Goal: Task Accomplishment & Management: Manage account settings

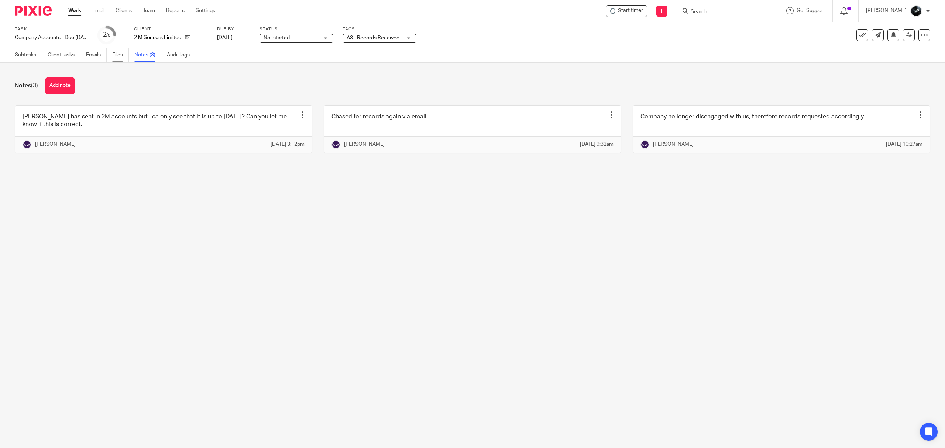
click at [123, 60] on link "Files" at bounding box center [120, 55] width 17 height 14
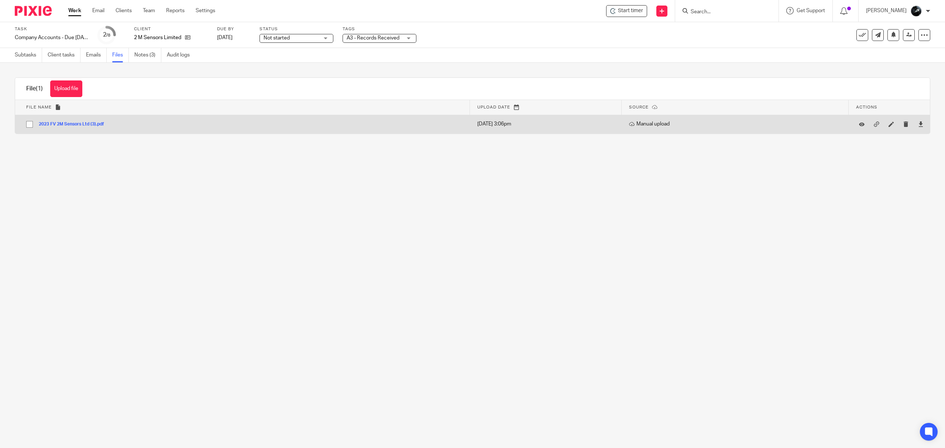
click at [83, 126] on button "2023 FV 2M Sensors Ltd (3).pdf" at bounding box center [74, 124] width 71 height 5
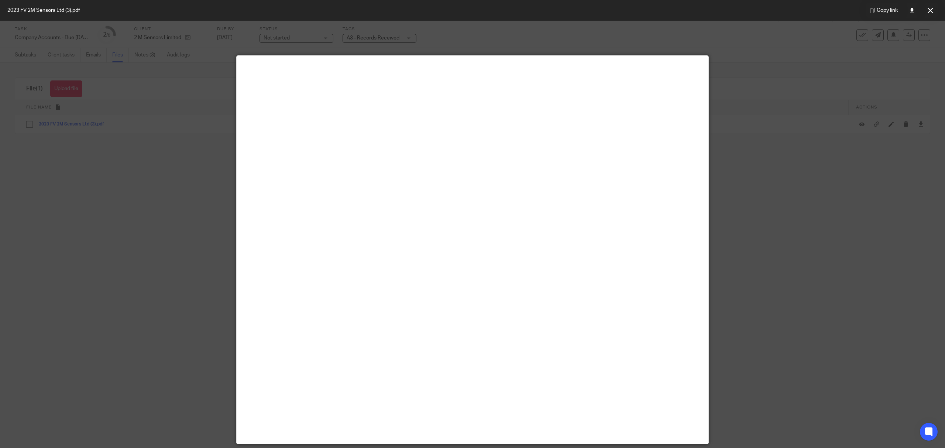
click at [934, 18] on div "Copy link" at bounding box center [902, 10] width 86 height 21
click at [932, 15] on button at bounding box center [930, 10] width 15 height 15
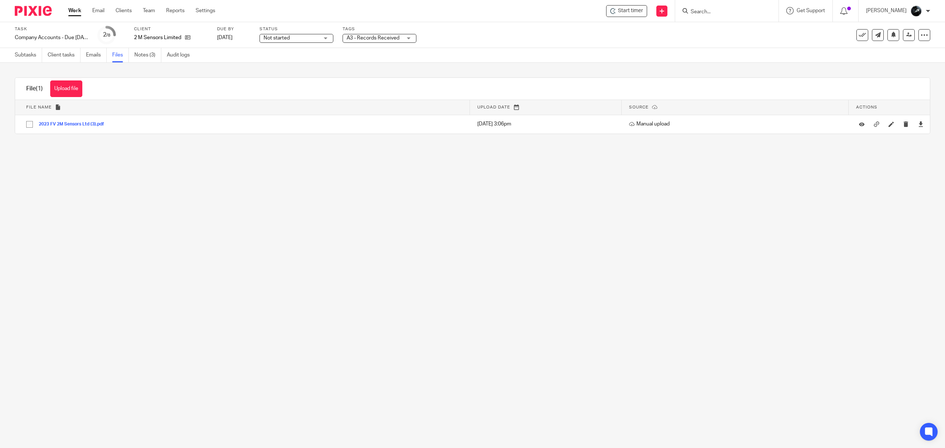
click at [404, 37] on div "A3 - Records Received" at bounding box center [380, 38] width 74 height 9
click at [540, 173] on main "Task Company Accounts - Due 1st May 2023 Onwards Save Company Accounts - Due 1s…" at bounding box center [472, 224] width 945 height 448
click at [395, 39] on span "A3 - Records Received" at bounding box center [373, 37] width 53 height 5
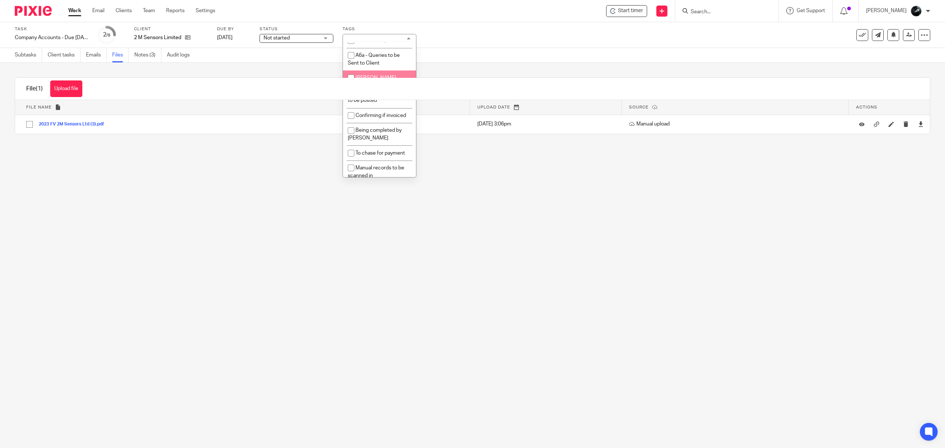
scroll to position [640, 0]
click at [384, 28] on span "1 Booked In Diary" at bounding box center [376, 25] width 40 height 5
checkbox input "true"
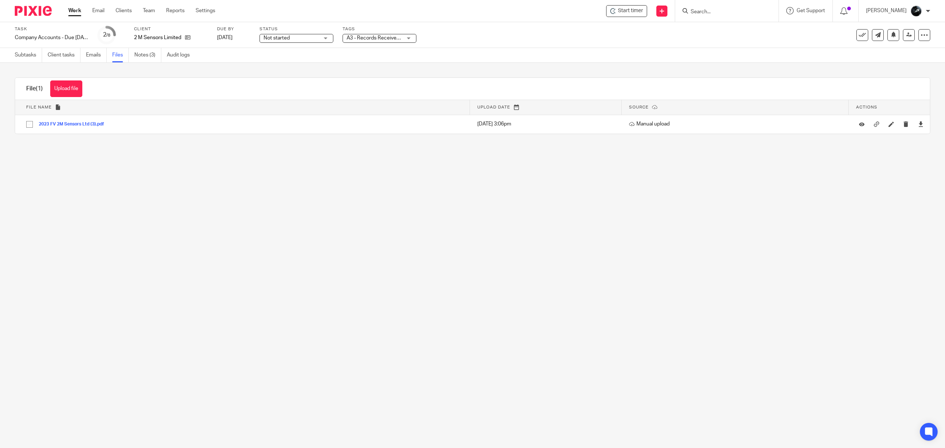
click at [496, 166] on main "Task Company Accounts - Due 1st May 2023 Onwards Save Company Accounts - Due 1s…" at bounding box center [472, 224] width 945 height 448
click at [27, 15] on img at bounding box center [33, 11] width 37 height 10
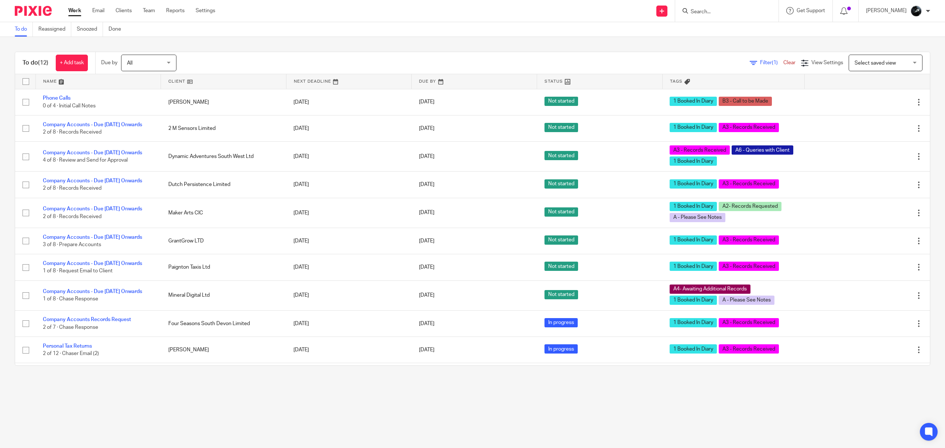
click at [714, 12] on input "Search" at bounding box center [723, 12] width 66 height 7
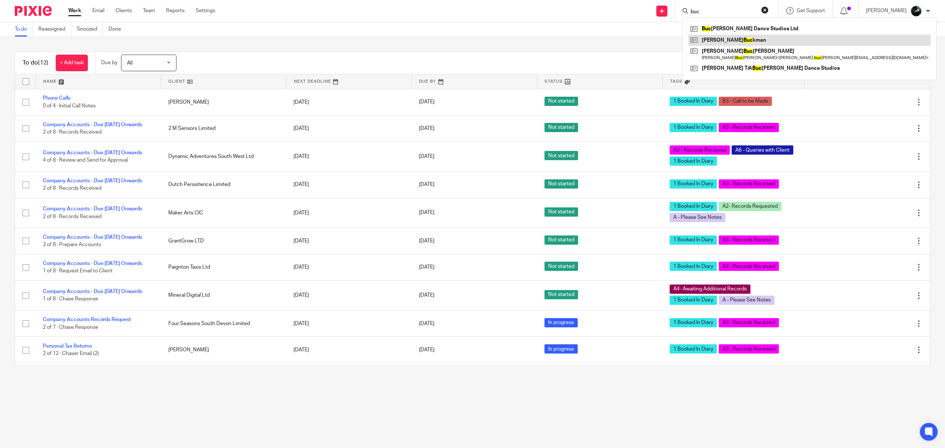
type input "buc"
click at [730, 41] on link at bounding box center [810, 40] width 242 height 11
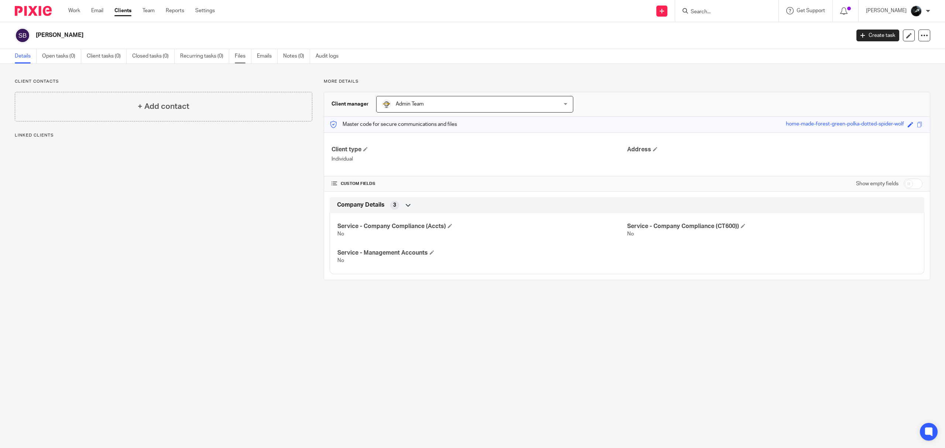
click at [247, 58] on link "Files" at bounding box center [243, 56] width 17 height 14
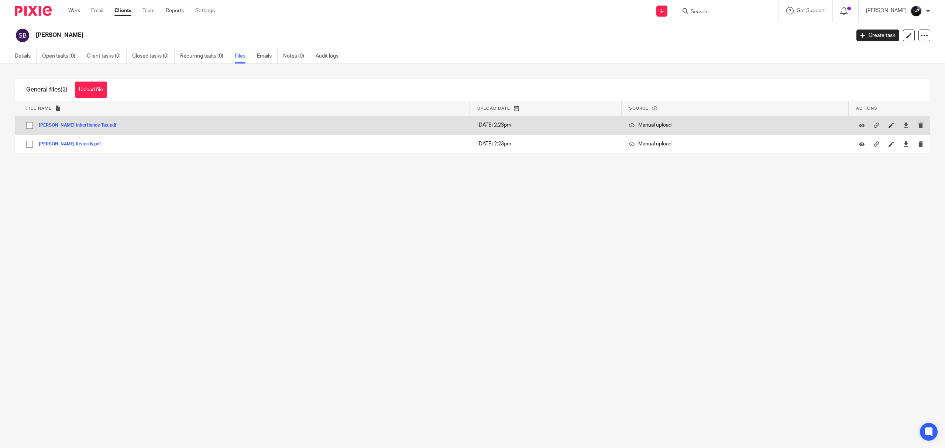
click at [82, 127] on button "[PERSON_NAME] Inhertience Tax.pdf" at bounding box center [80, 125] width 83 height 5
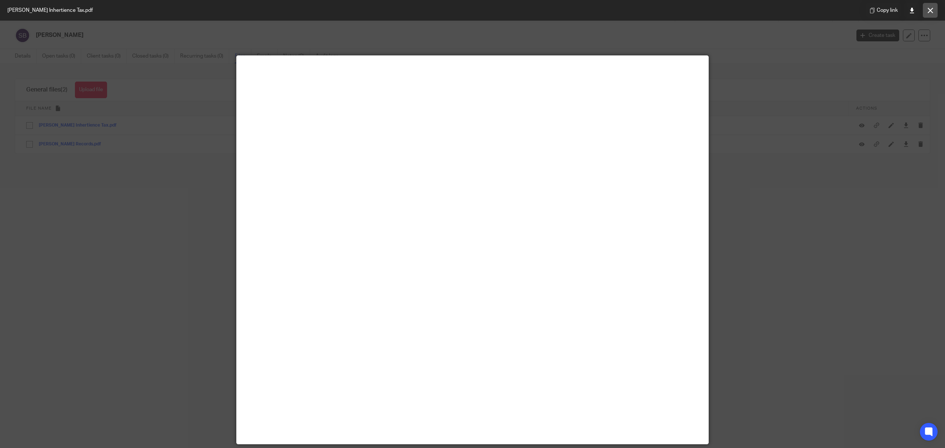
click at [928, 16] on button at bounding box center [930, 10] width 15 height 15
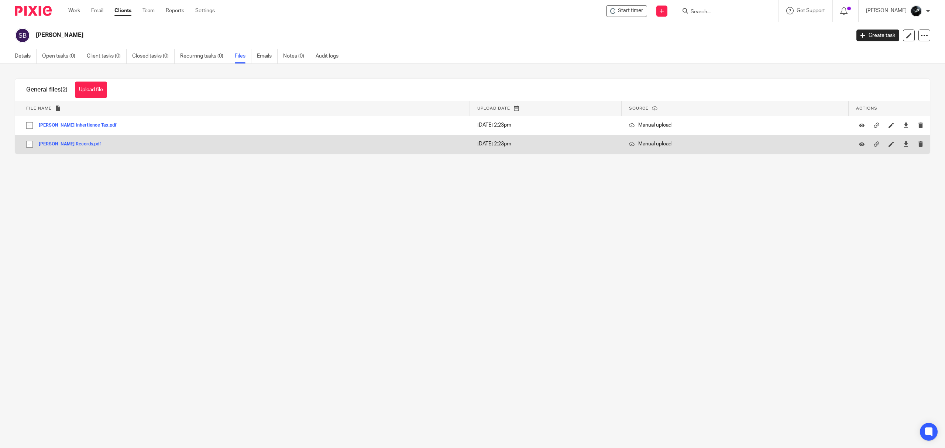
click at [78, 144] on button "[PERSON_NAME] Records.pdf" at bounding box center [73, 144] width 68 height 5
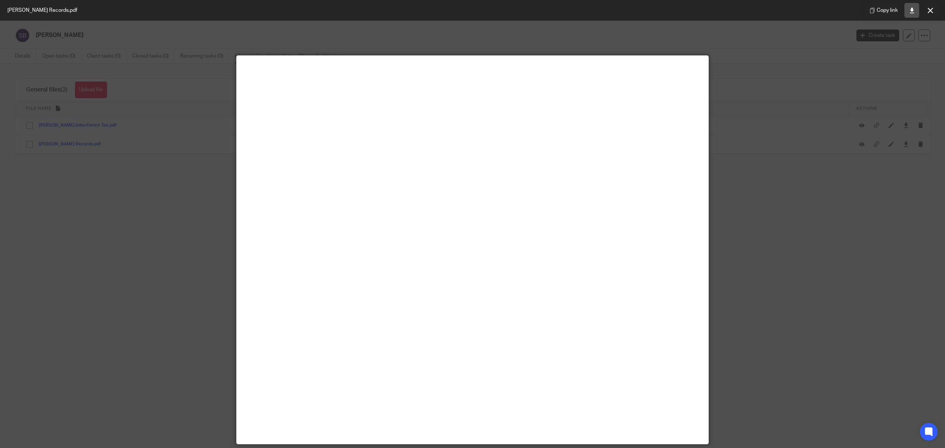
click at [913, 10] on icon at bounding box center [913, 11] width 6 height 6
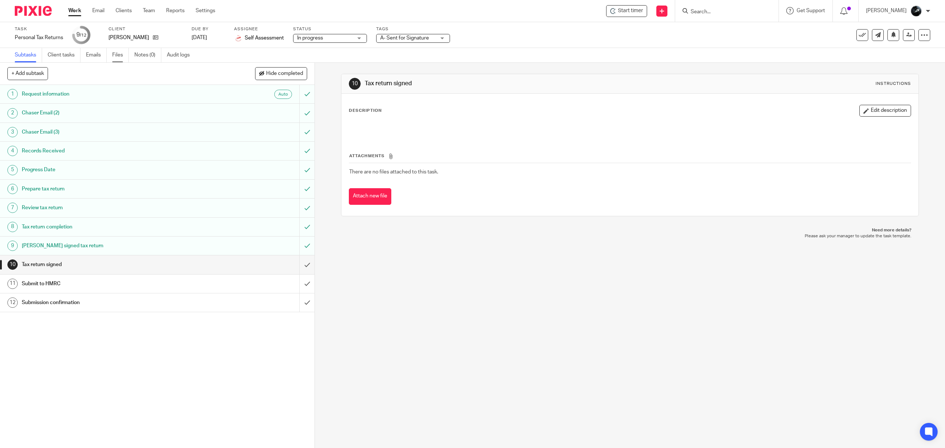
click at [120, 60] on link "Files" at bounding box center [120, 55] width 17 height 14
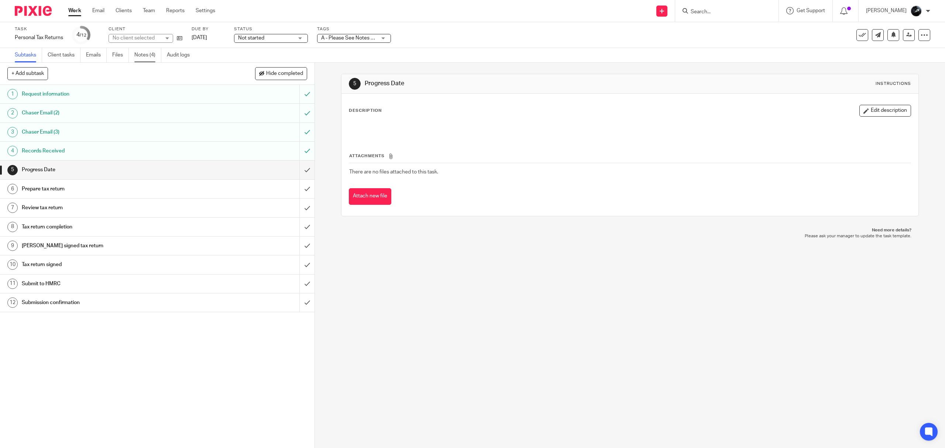
click at [144, 57] on link "Notes (4)" at bounding box center [147, 55] width 27 height 14
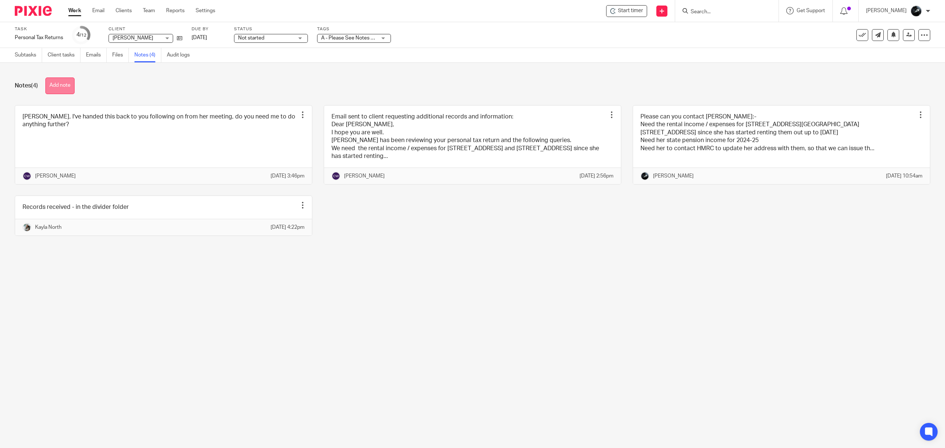
click at [61, 89] on button "Add note" at bounding box center [59, 86] width 29 height 17
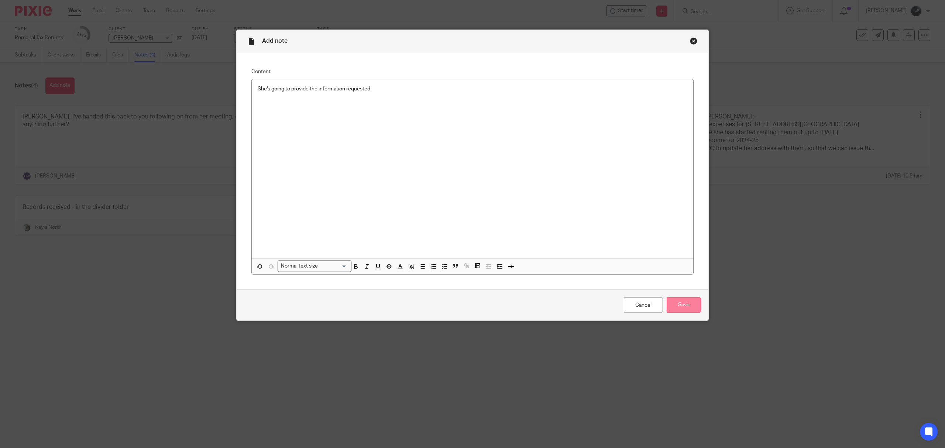
click at [672, 307] on input "Save" at bounding box center [684, 305] width 34 height 16
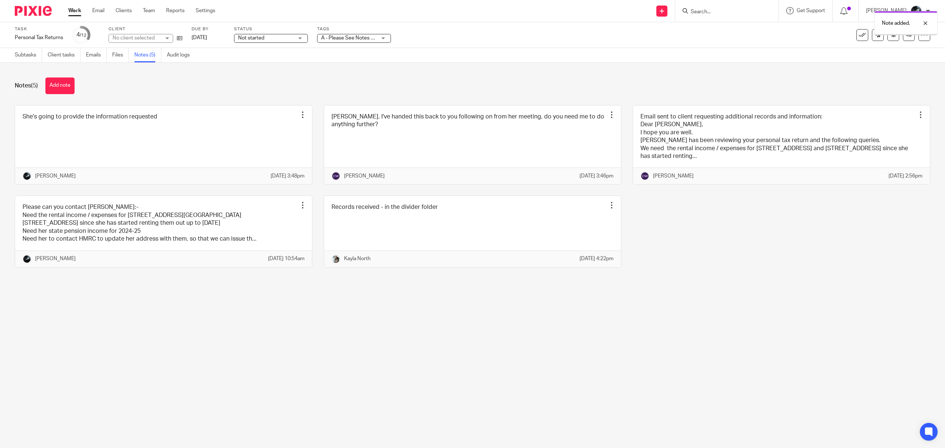
click at [337, 38] on span "A - Please See Notes + 1" at bounding box center [349, 37] width 57 height 5
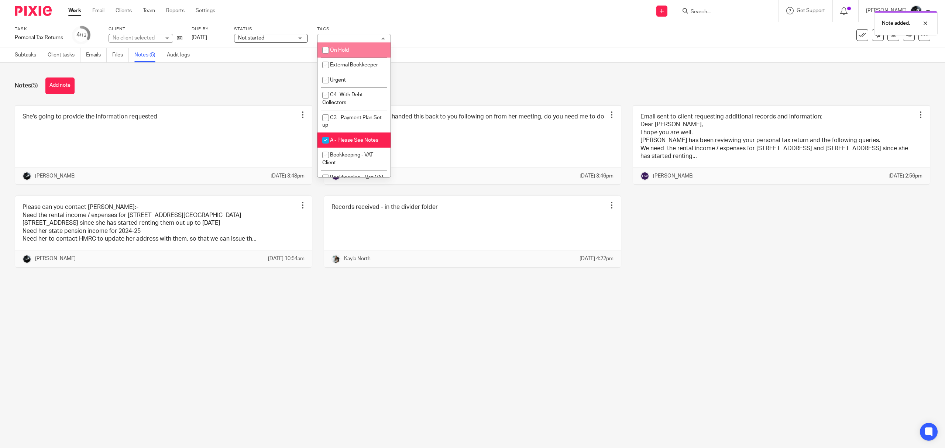
click at [900, 41] on div "Task Personal Tax Returns Save Personal Tax Returns 4 /12 Client No client sele…" at bounding box center [473, 35] width 916 height 18
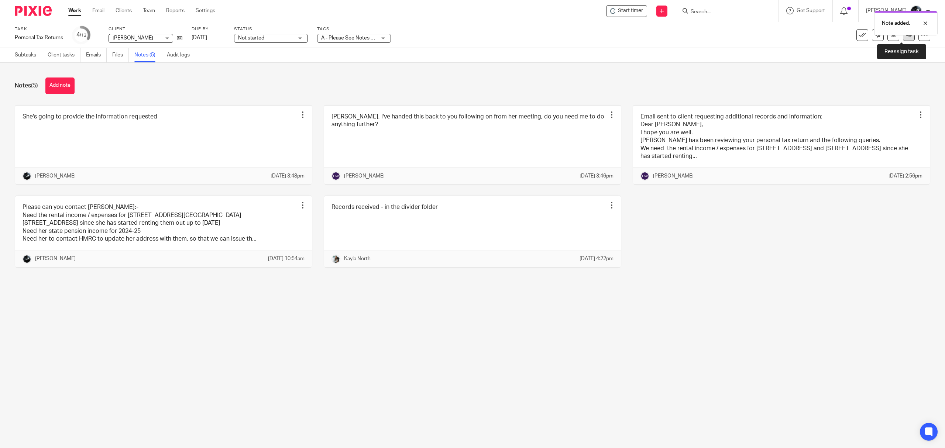
click at [903, 38] on link at bounding box center [909, 35] width 12 height 12
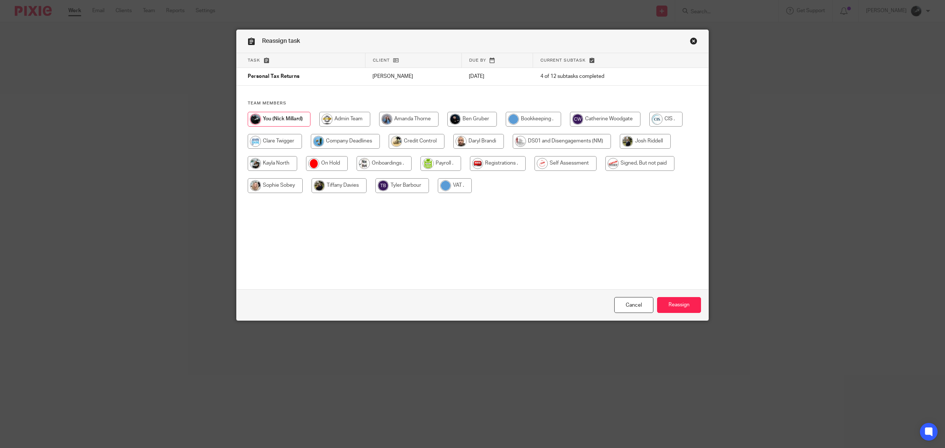
click at [611, 120] on input "radio" at bounding box center [605, 119] width 71 height 15
radio input "true"
click at [671, 305] on input "Reassign" at bounding box center [679, 305] width 44 height 16
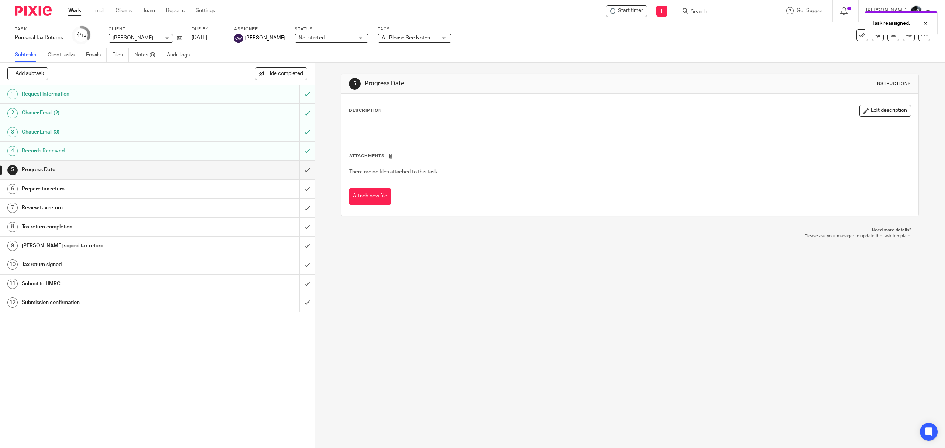
click at [34, 15] on img at bounding box center [33, 11] width 37 height 10
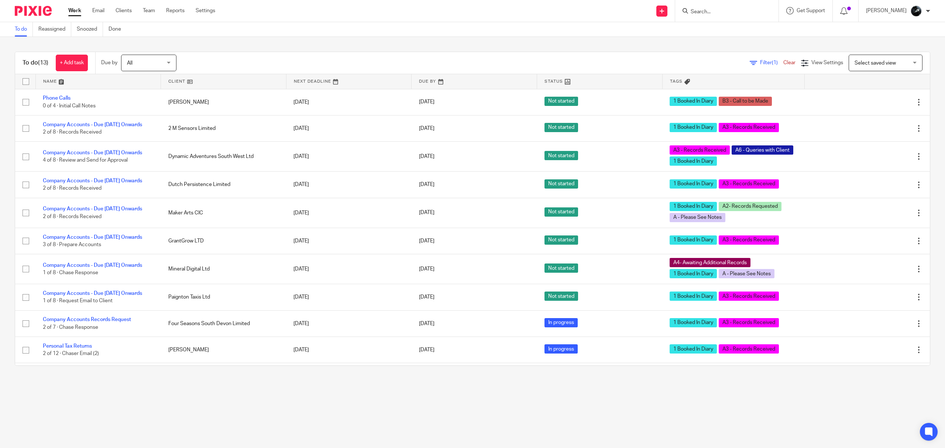
click at [885, 58] on span "Select saved view" at bounding box center [882, 63] width 54 height 16
click at [857, 92] on span "Not booked in" at bounding box center [855, 93] width 32 height 5
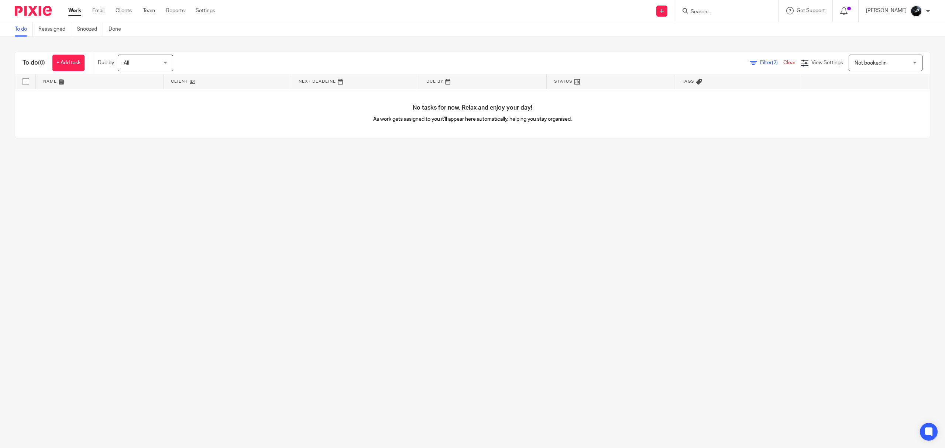
click at [855, 65] on span "Not booked in" at bounding box center [882, 63] width 54 height 16
click at [847, 106] on span "Standard view" at bounding box center [855, 108] width 32 height 5
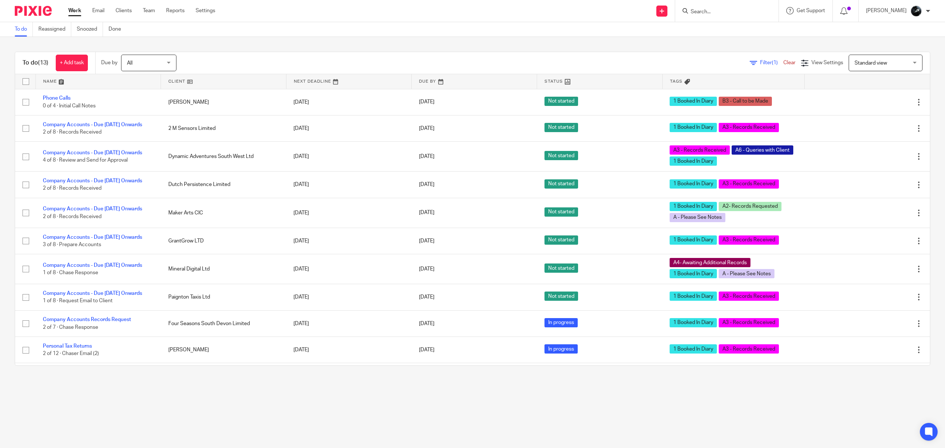
click at [721, 10] on input "Search" at bounding box center [723, 12] width 66 height 7
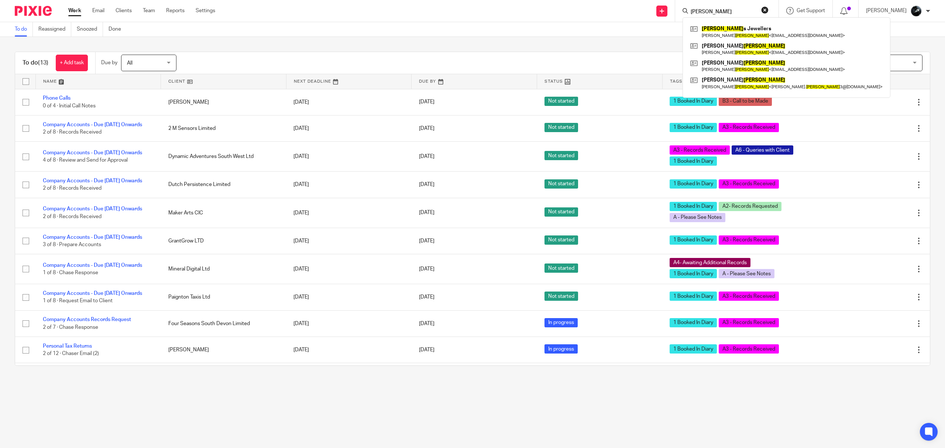
type input "robson"
click at [745, 67] on link at bounding box center [787, 66] width 196 height 17
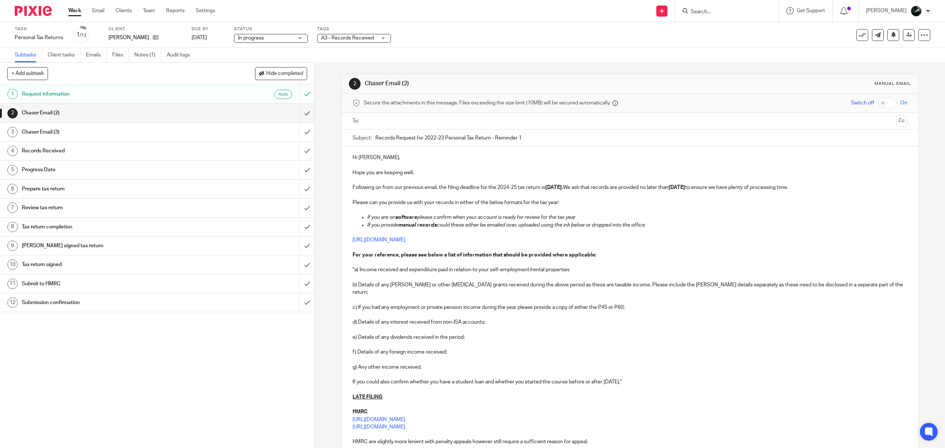
click at [341, 38] on span "A3 - Records Received" at bounding box center [347, 37] width 53 height 5
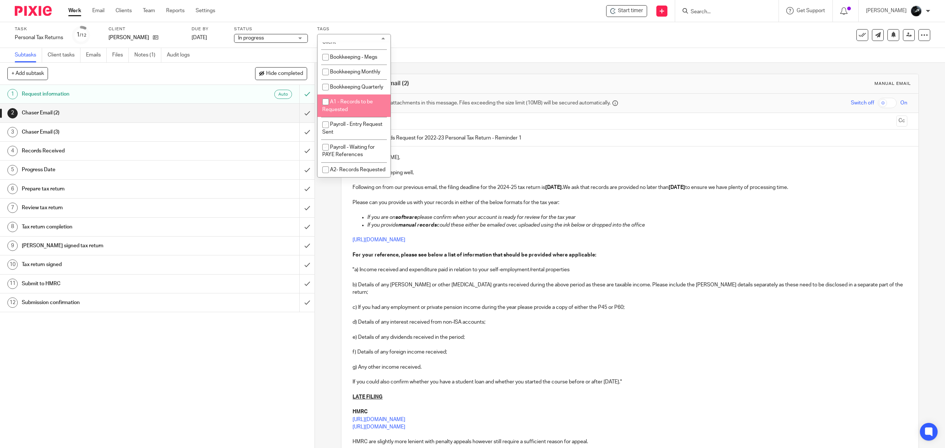
scroll to position [148, 0]
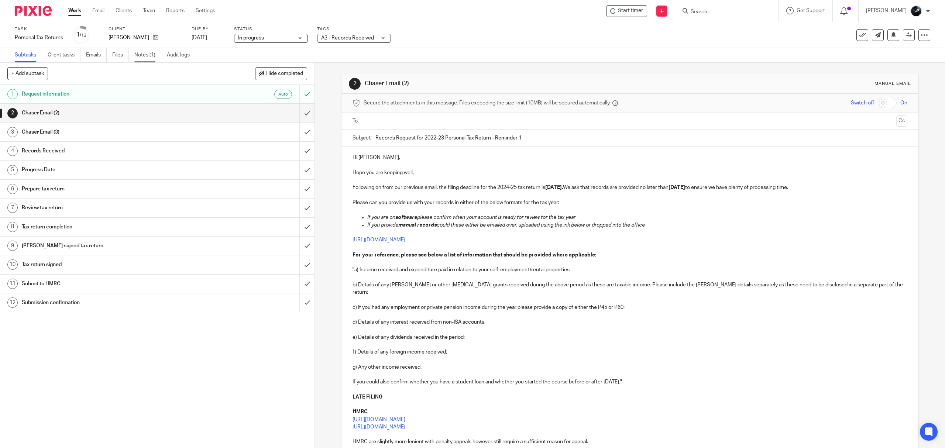
click at [153, 52] on link "Notes (1)" at bounding box center [147, 55] width 27 height 14
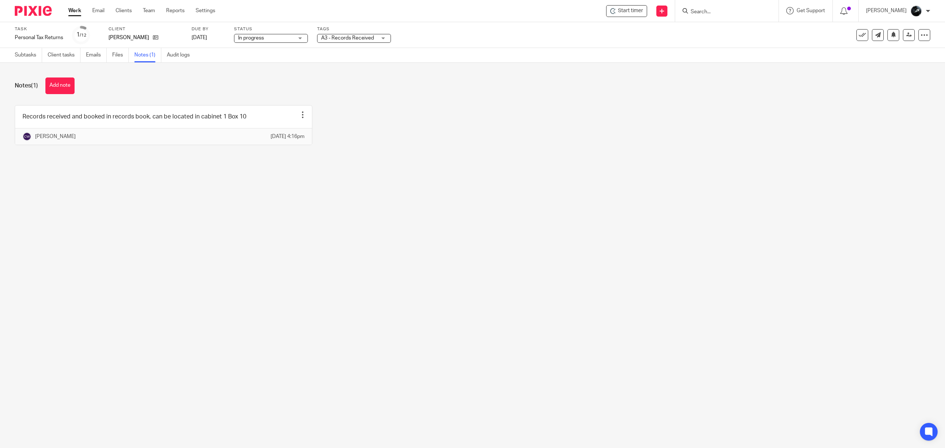
click at [379, 38] on div "A3 - Records Received" at bounding box center [354, 38] width 74 height 9
click at [356, 34] on li "1 Booked In Diary" at bounding box center [354, 25] width 73 height 15
checkbox input "true"
click at [427, 117] on div "Records received and booked in records book, can be located in cabinet 1 Box 10…" at bounding box center [466, 130] width 927 height 51
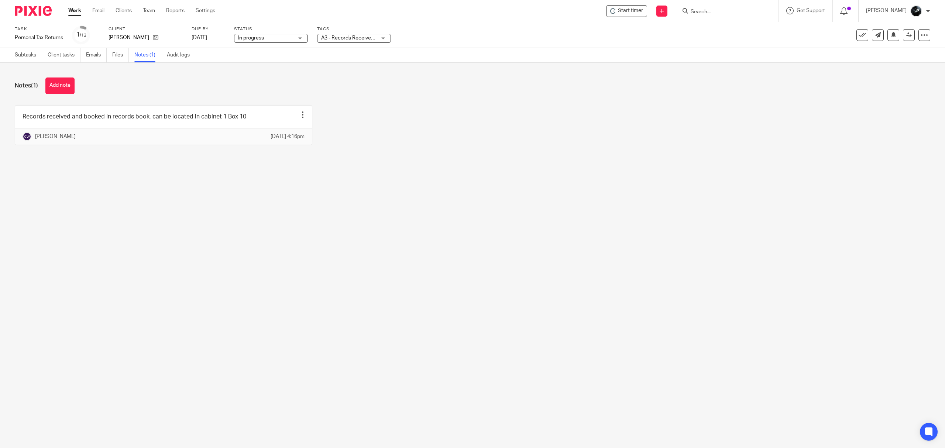
click at [42, 10] on img at bounding box center [33, 11] width 37 height 10
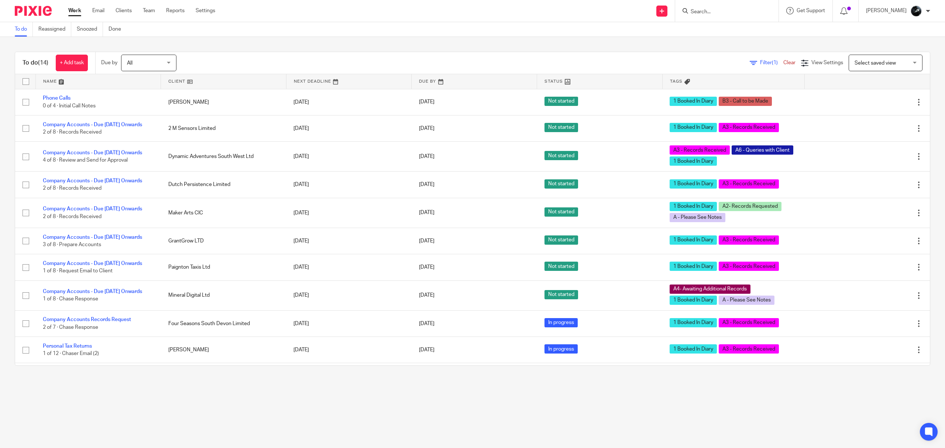
click at [857, 61] on span "Select saved view" at bounding box center [875, 63] width 41 height 5
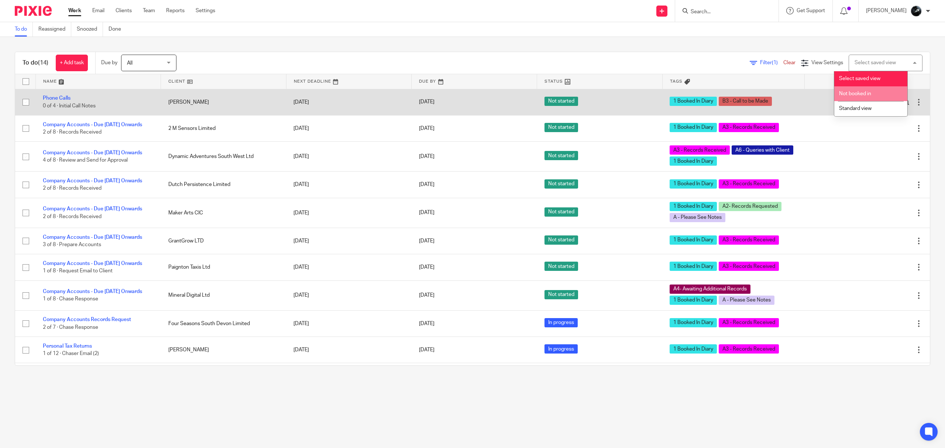
drag, startPoint x: 854, startPoint y: 92, endPoint x: 832, endPoint y: 92, distance: 22.5
click at [854, 92] on span "Not booked in" at bounding box center [855, 93] width 32 height 5
